Goal: Information Seeking & Learning: Learn about a topic

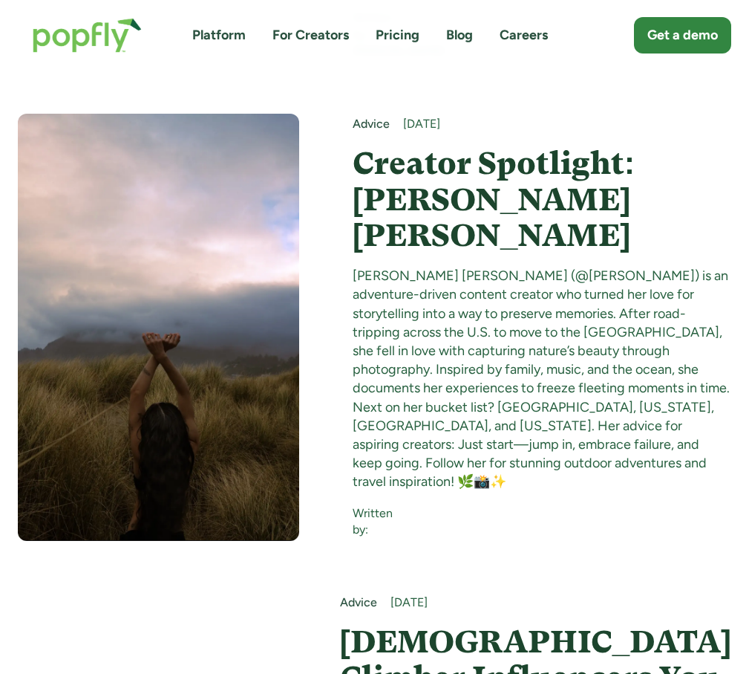
scroll to position [8838, 0]
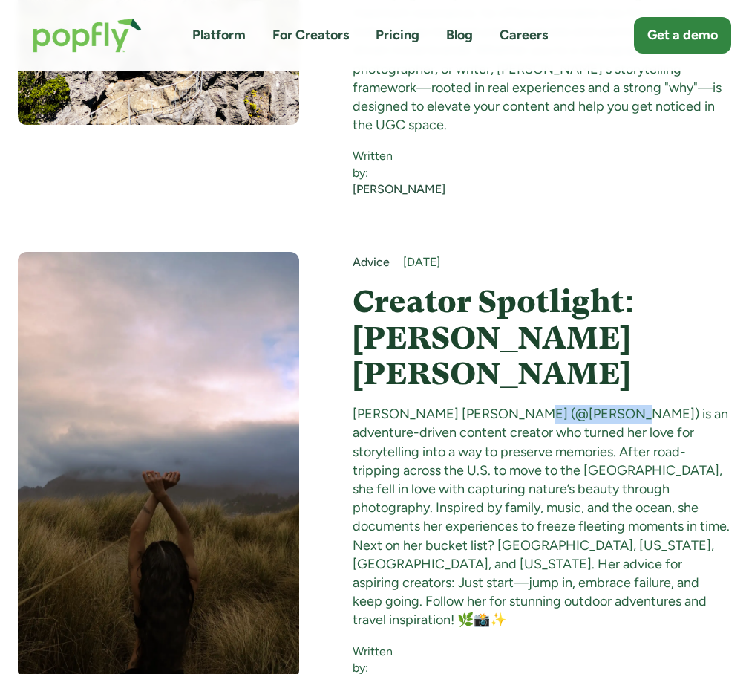
drag, startPoint x: 504, startPoint y: 361, endPoint x: 584, endPoint y: 362, distance: 79.5
click at [584, 405] on div "[PERSON_NAME] [PERSON_NAME] (@[PERSON_NAME]) is an adventure-driven content cre…" at bounding box center [542, 517] width 379 height 224
copy div "@nicole_justt"
click at [475, 541] on div "[PERSON_NAME] [PERSON_NAME] (@[PERSON_NAME]) is an adventure-driven content cre…" at bounding box center [542, 517] width 379 height 224
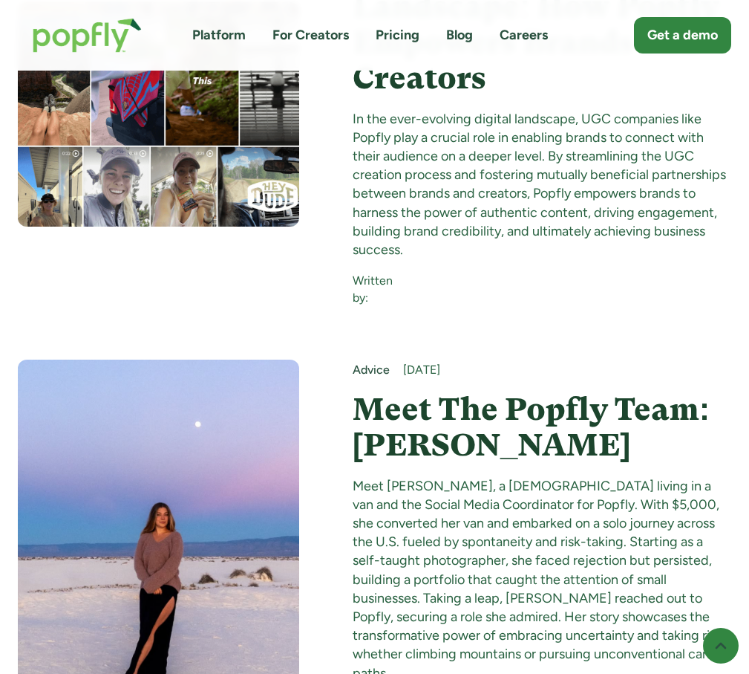
scroll to position [16487, 0]
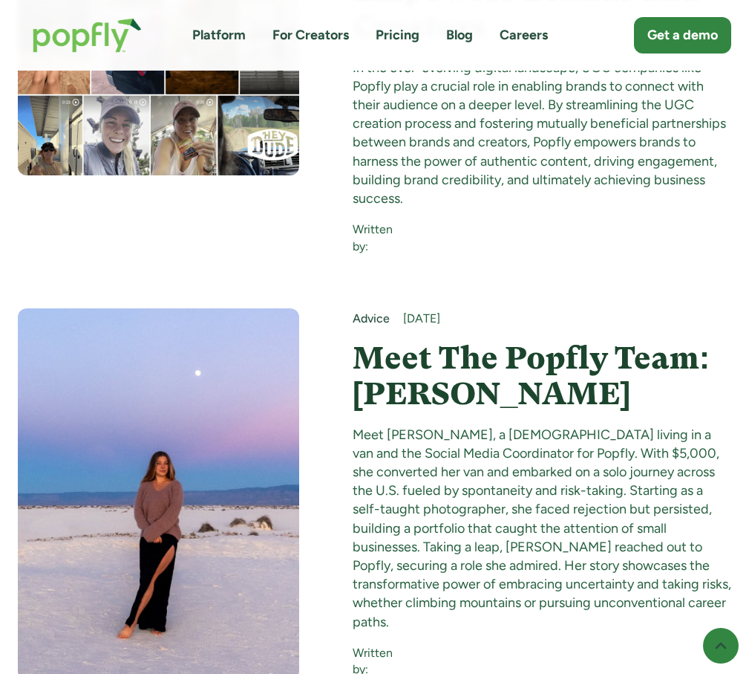
click at [462, 340] on h4 "Meet The Popfly Team: [PERSON_NAME]" at bounding box center [542, 376] width 379 height 72
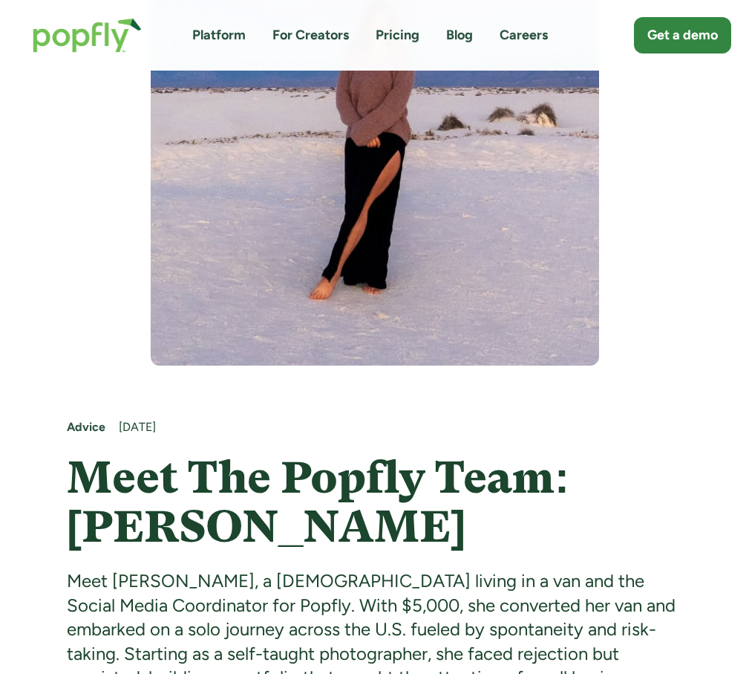
scroll to position [594, 0]
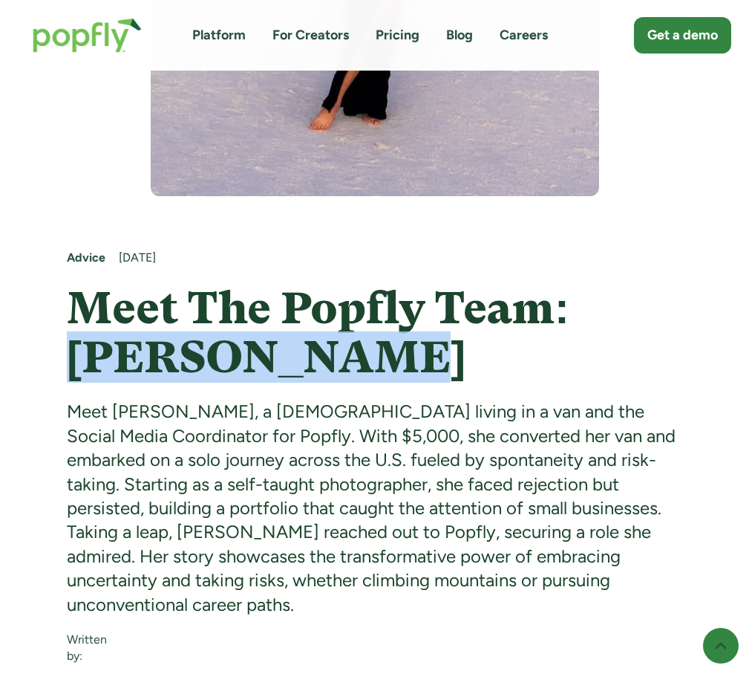
drag, startPoint x: 78, startPoint y: 350, endPoint x: 335, endPoint y: 369, distance: 257.7
click at [335, 369] on h1 "Meet The Popfly Team: [PERSON_NAME]" at bounding box center [375, 333] width 616 height 98
copy h1 "[PERSON_NAME]"
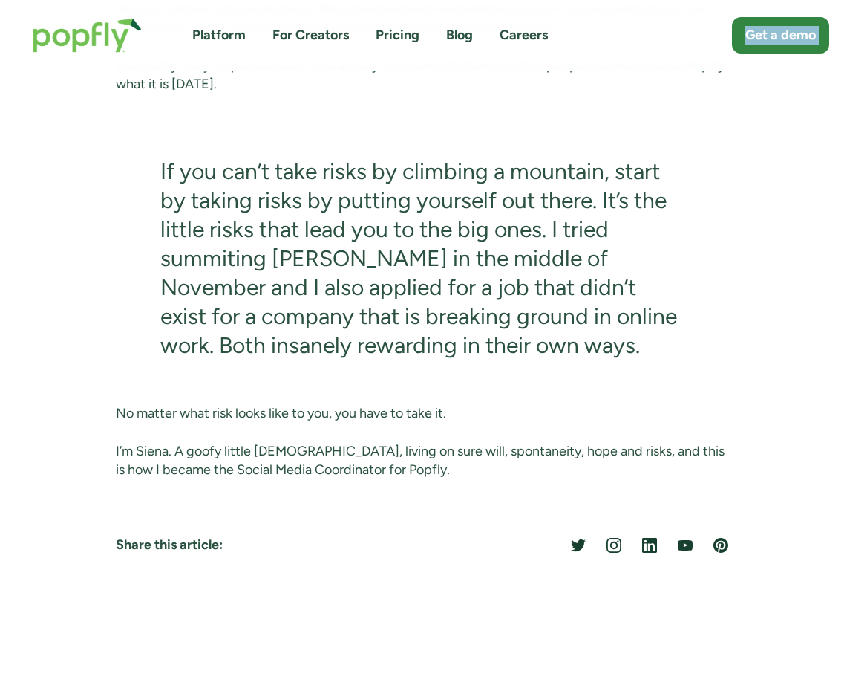
scroll to position [2628, 0]
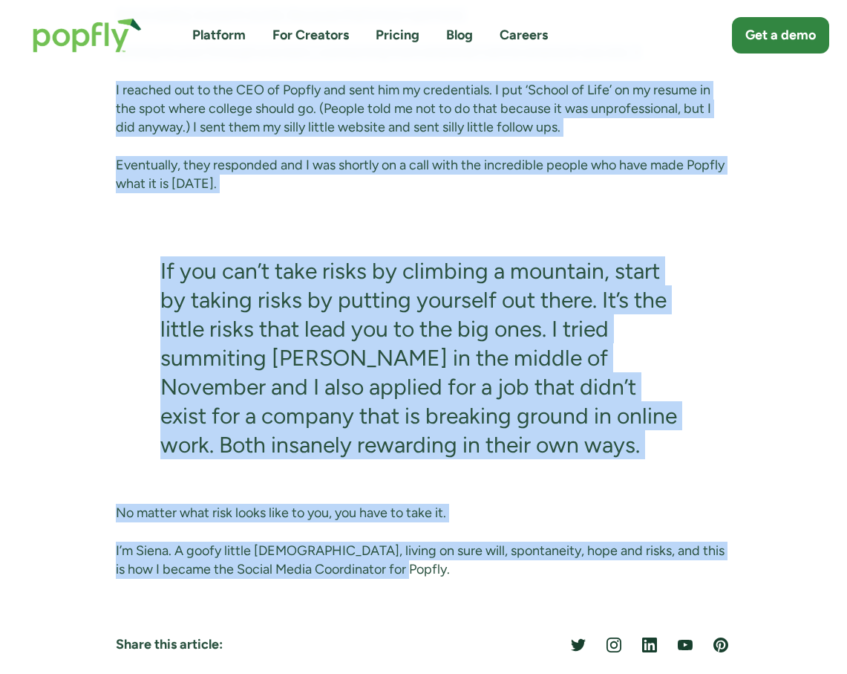
drag, startPoint x: 120, startPoint y: 206, endPoint x: 466, endPoint y: 507, distance: 458.5
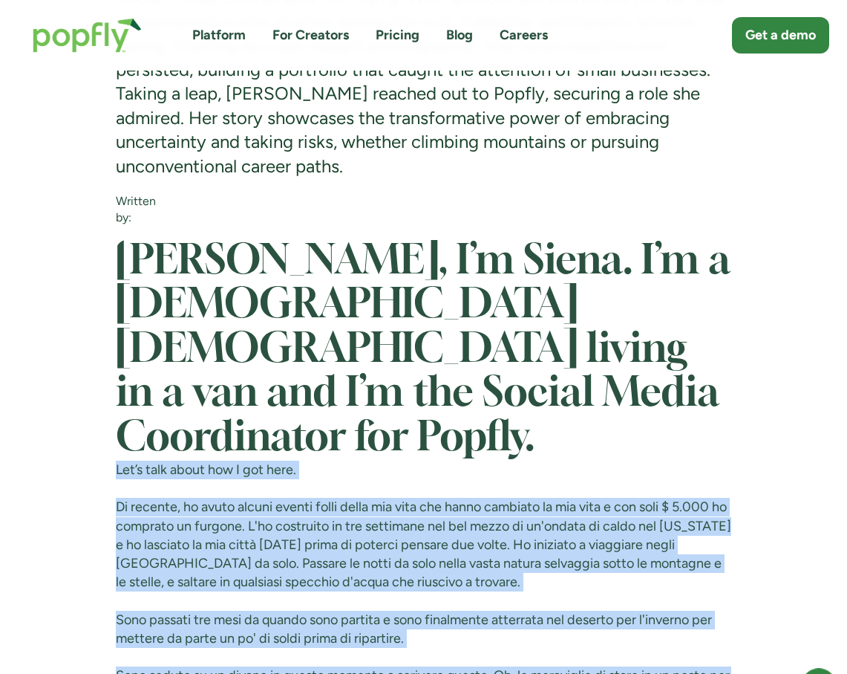
scroll to position [1329, 0]
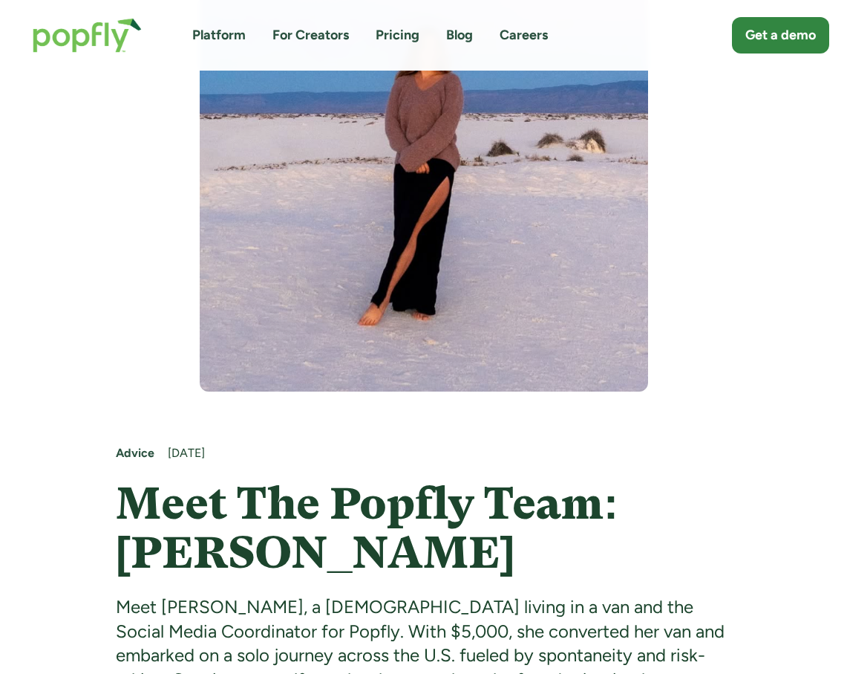
scroll to position [364, 0]
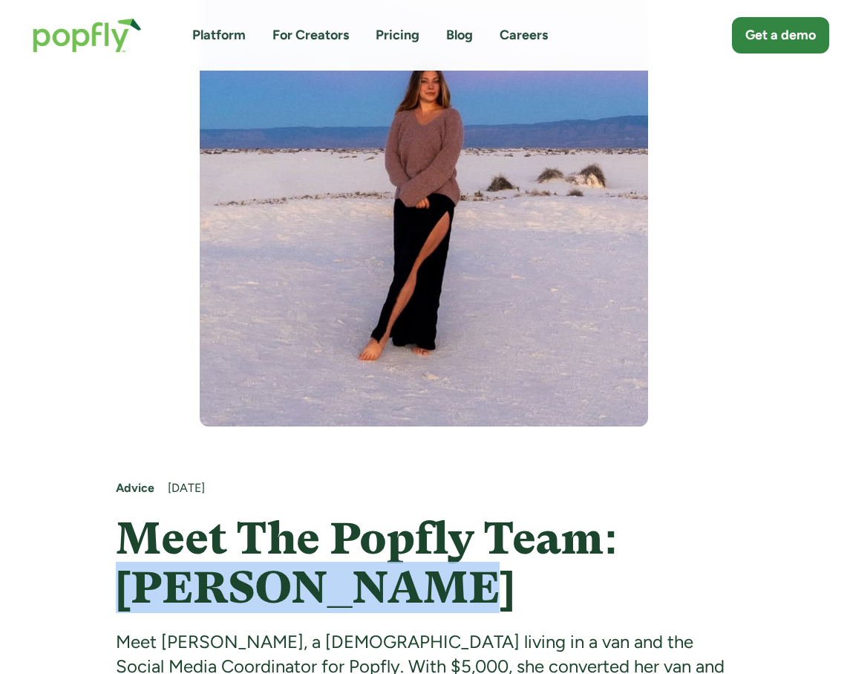
drag, startPoint x: 123, startPoint y: 587, endPoint x: 394, endPoint y: 608, distance: 271.1
click at [394, 608] on h1 "Meet The Popfly Team: [PERSON_NAME]" at bounding box center [424, 563] width 616 height 98
copy h1 "[PERSON_NAME]"
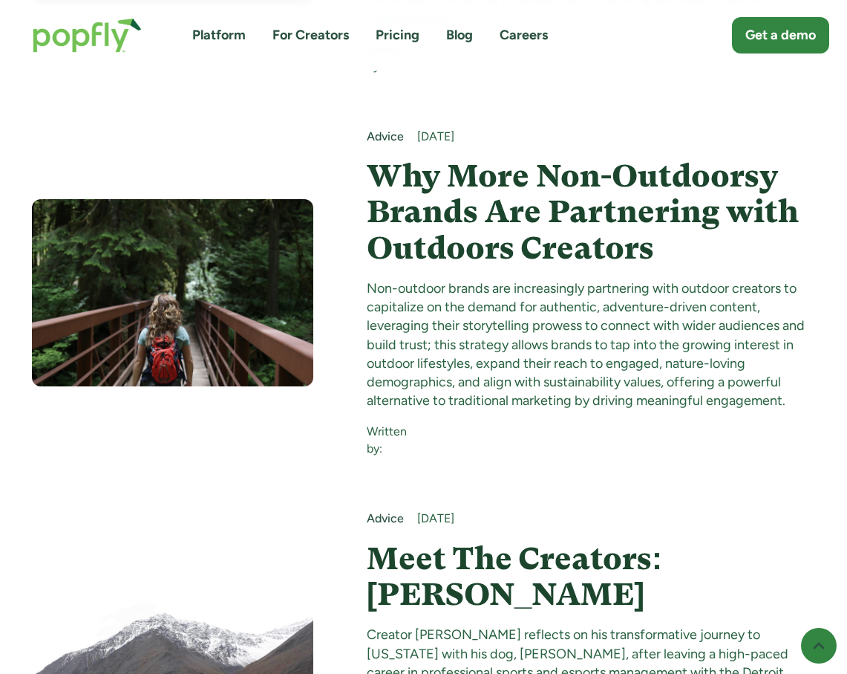
scroll to position [17318, 0]
